Goal: Find specific page/section: Find specific page/section

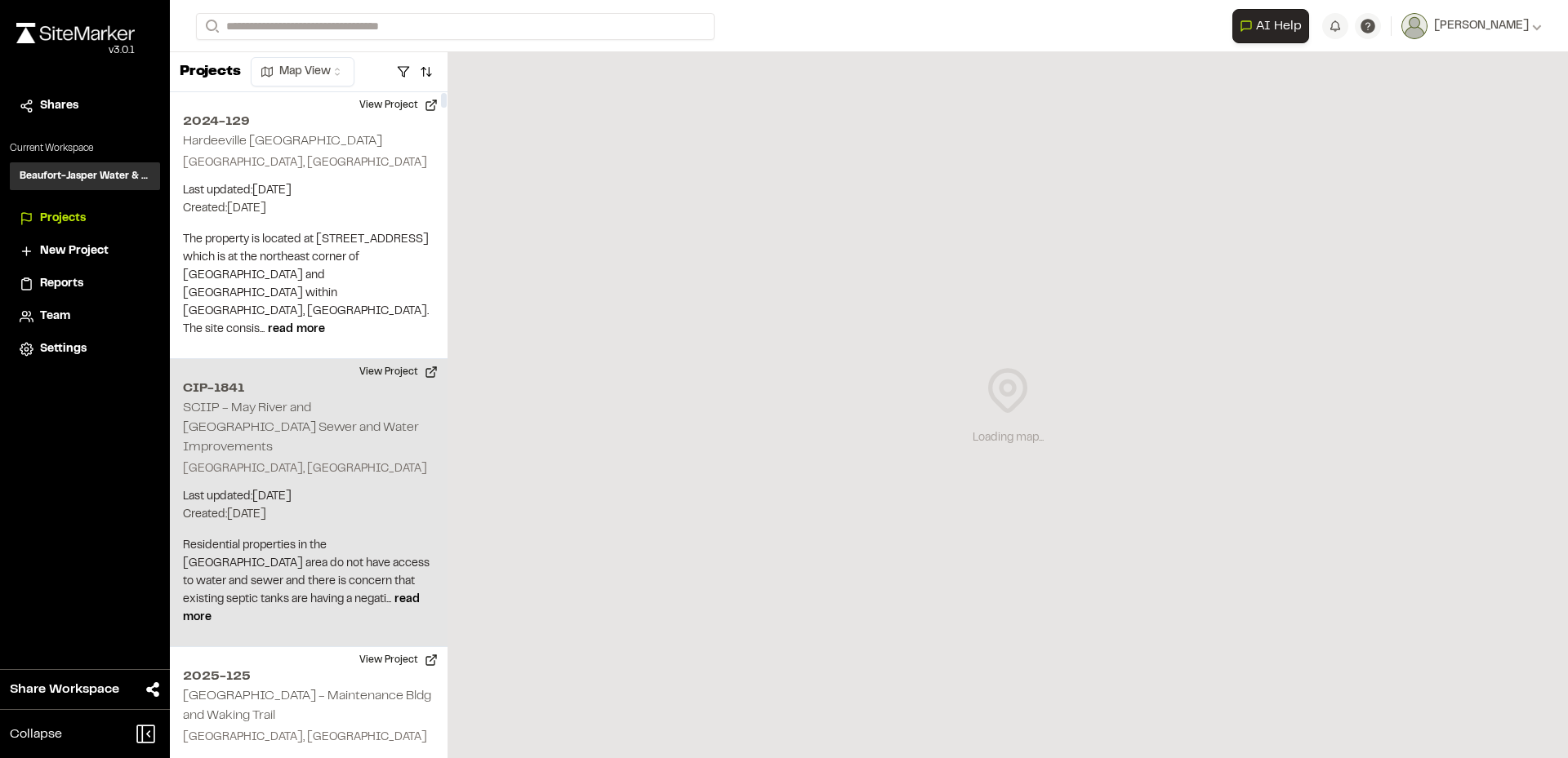
click at [263, 381] on div "CIP-1841 SCIIP - May River and [GEOGRAPHIC_DATA] Sewer and Water Improvements […" at bounding box center [308, 502] width 277 height 288
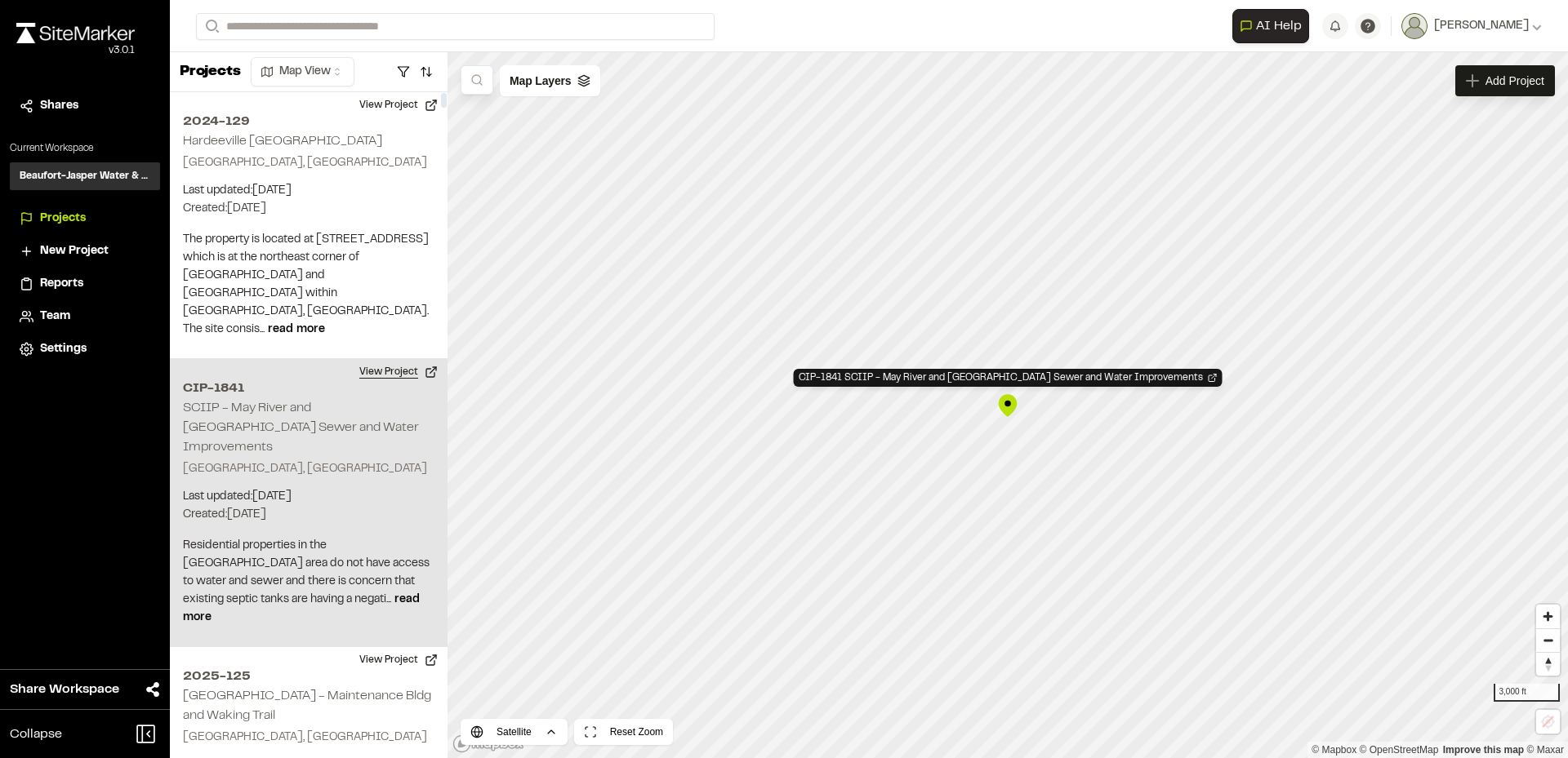
click at [396, 359] on button "View Project" at bounding box center [398, 372] width 98 height 26
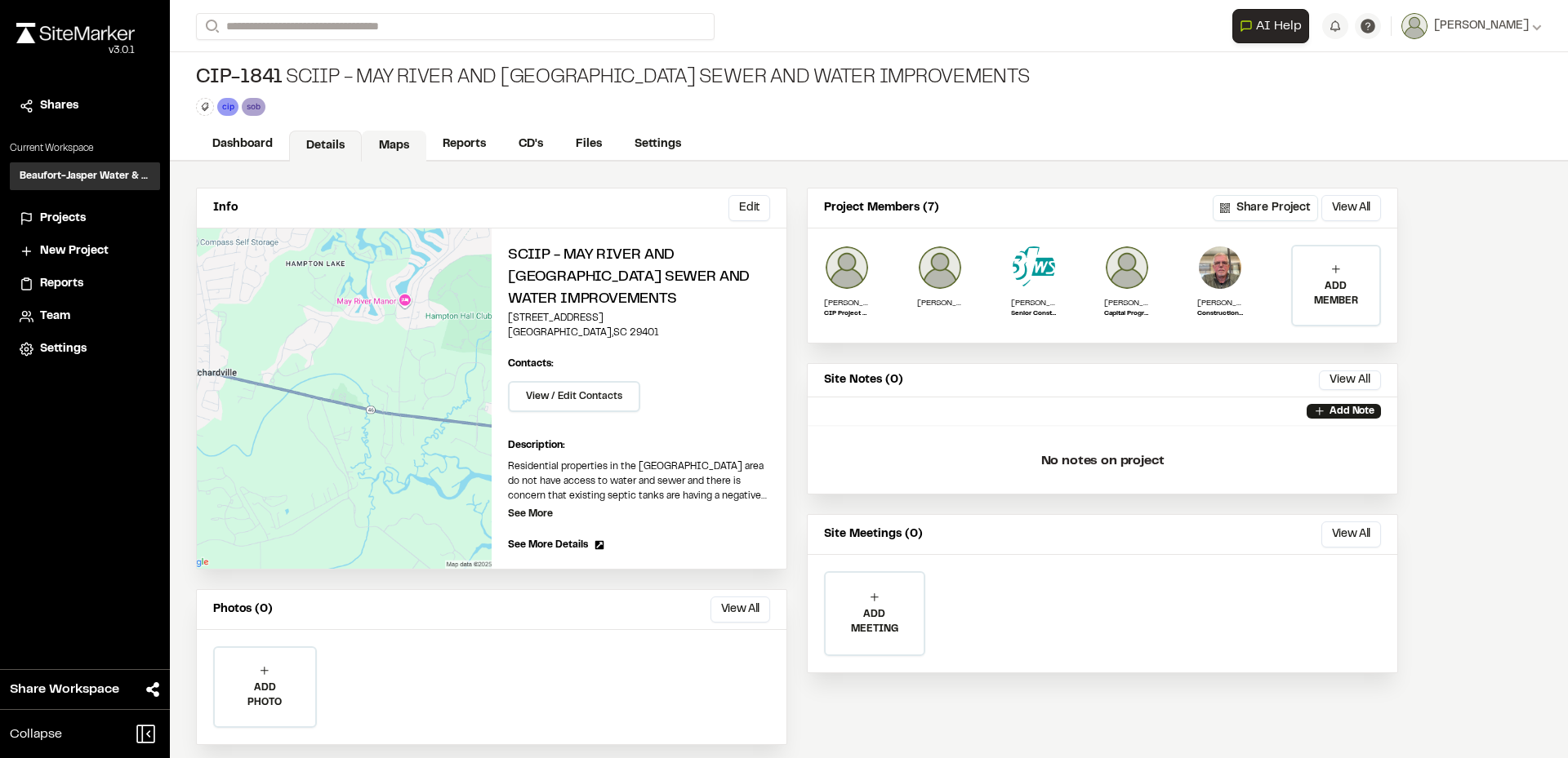
click at [388, 141] on link "Maps" at bounding box center [394, 146] width 64 height 31
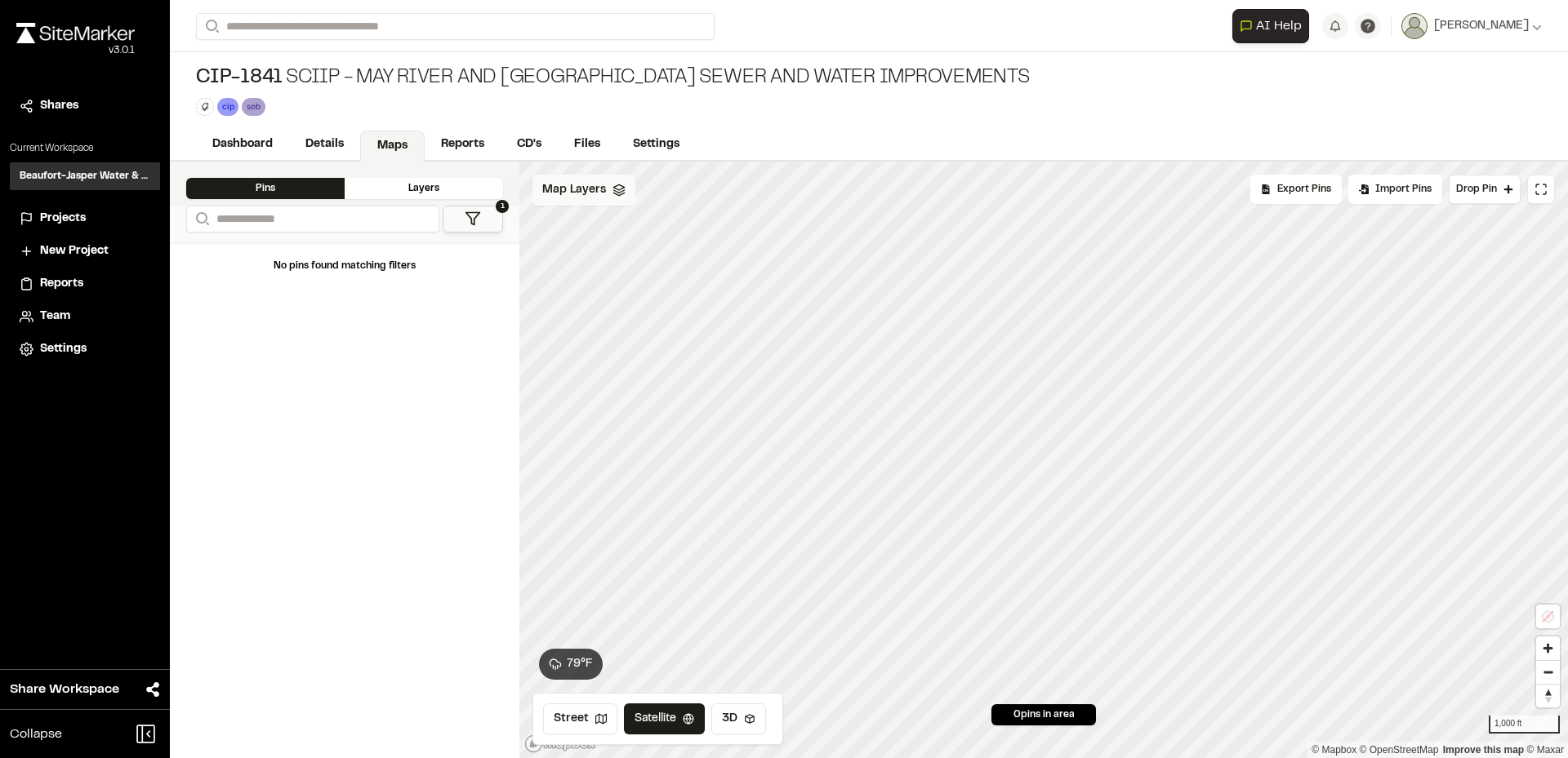
click at [601, 199] on div "Map Layers" at bounding box center [583, 190] width 103 height 31
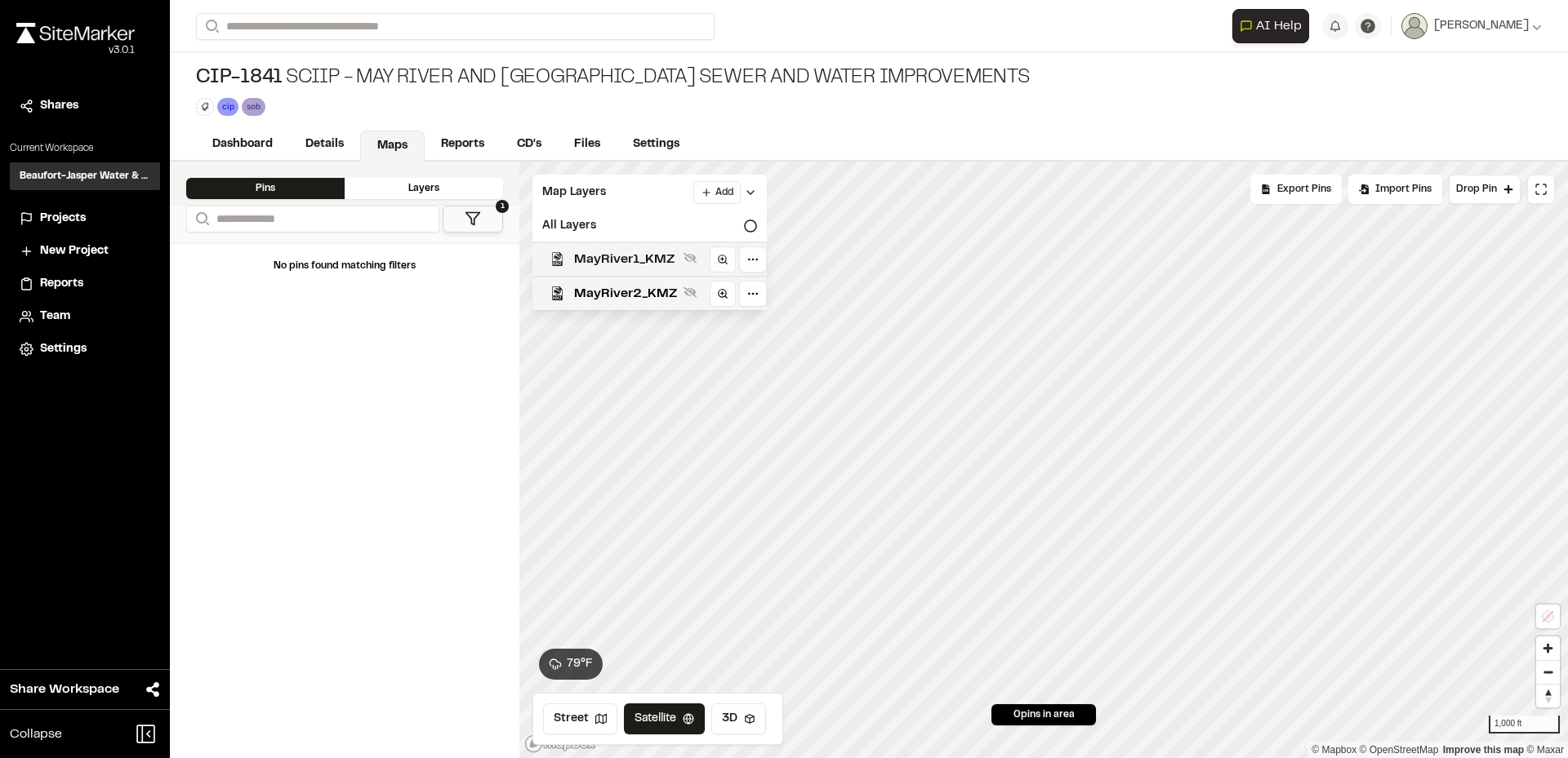
click at [638, 260] on span "MayRiver1_KMZ" at bounding box center [625, 259] width 103 height 20
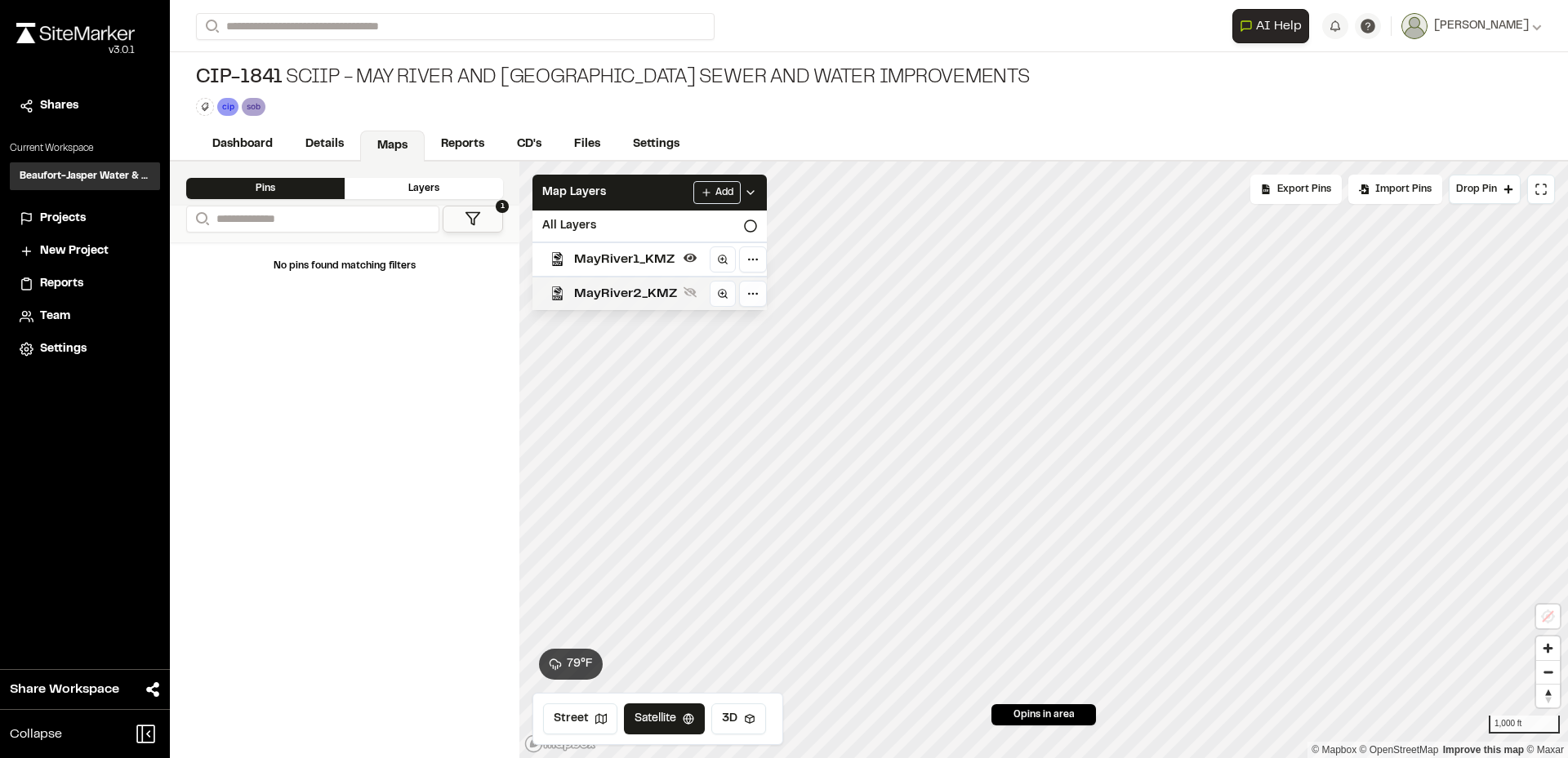
click at [637, 306] on div "MayRiver2_KMZ" at bounding box center [642, 292] width 247 height 34
click at [982, 134] on div "**********" at bounding box center [868, 379] width 1398 height 758
